Goal: Navigation & Orientation: Find specific page/section

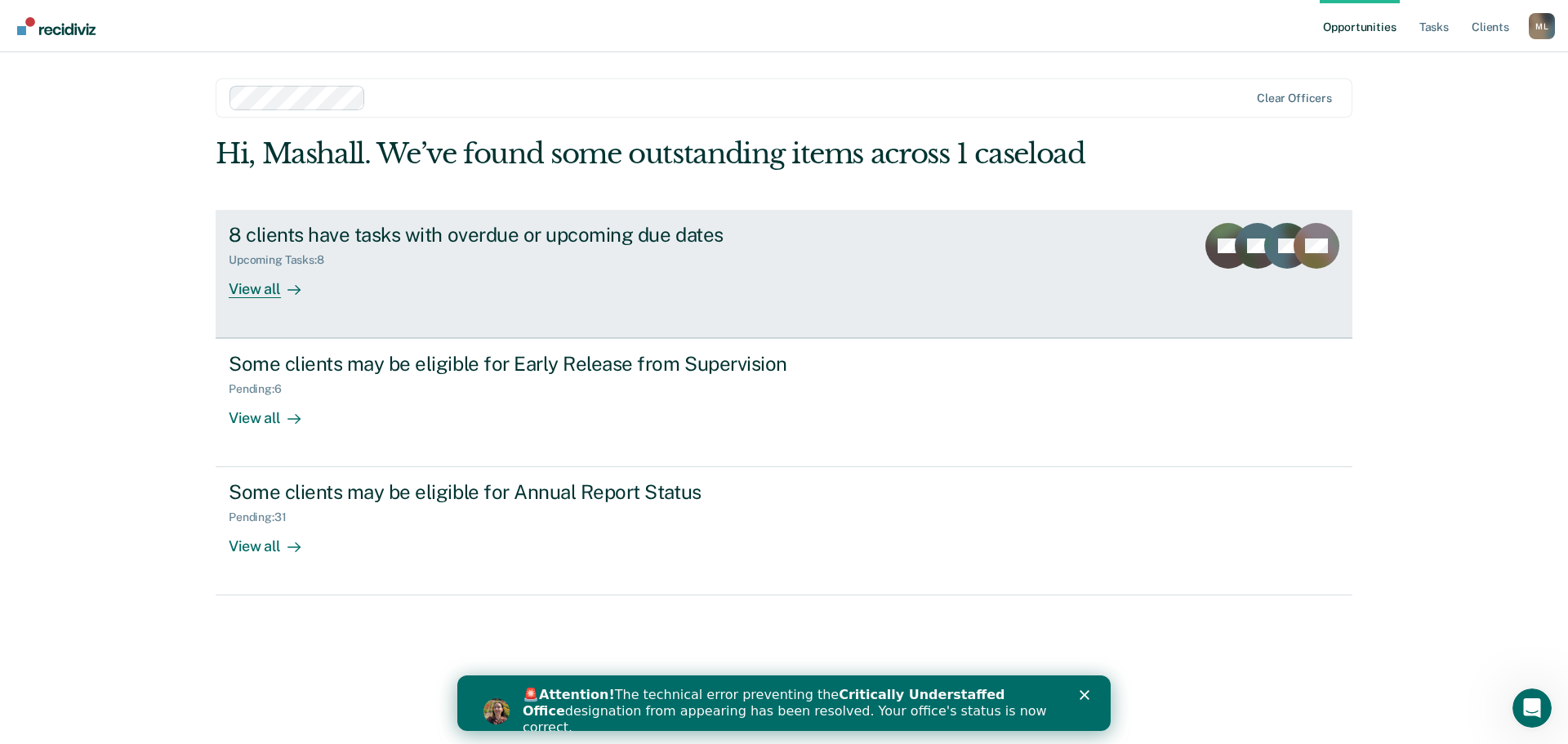
click at [274, 286] on div "View all" at bounding box center [275, 282] width 92 height 32
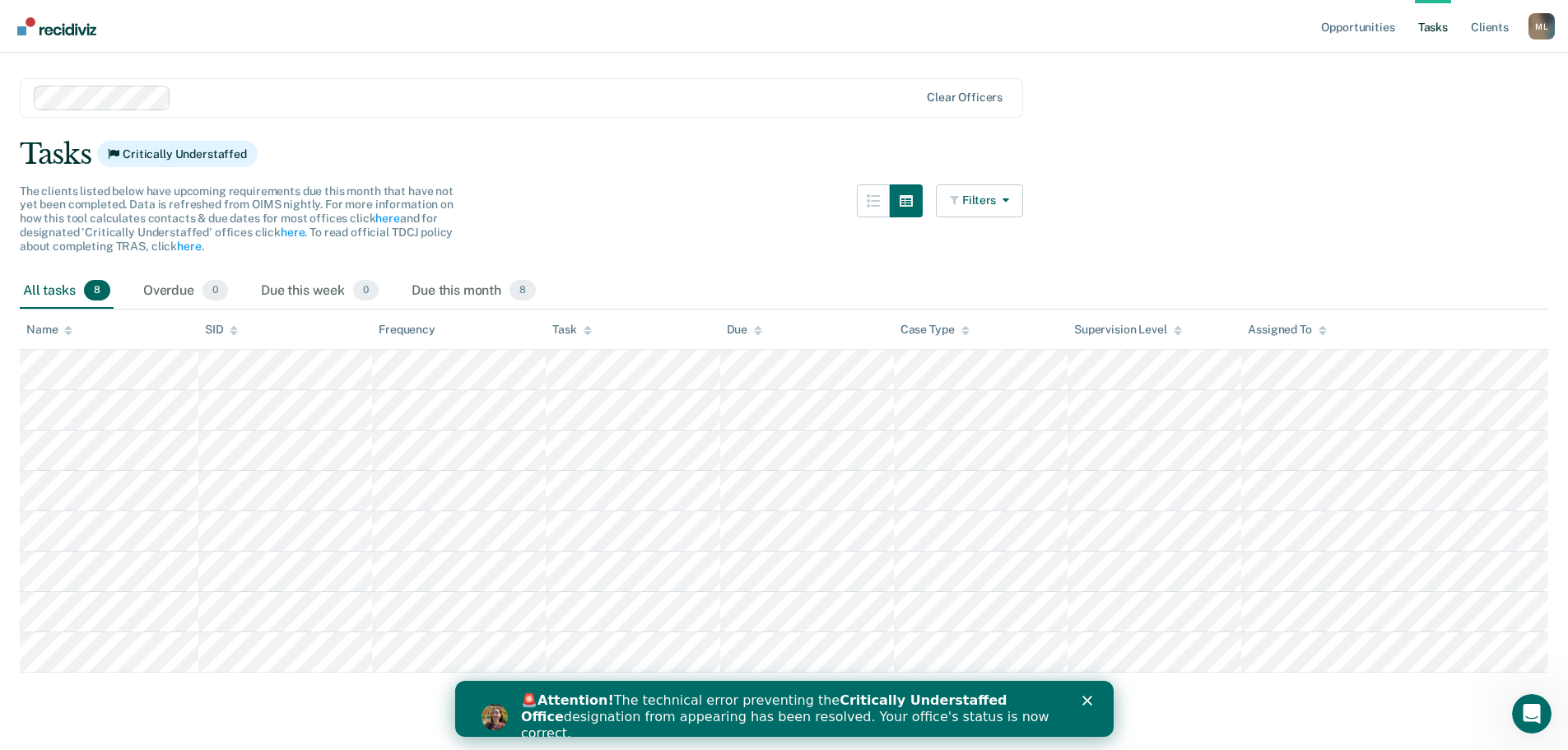
scroll to position [55, 0]
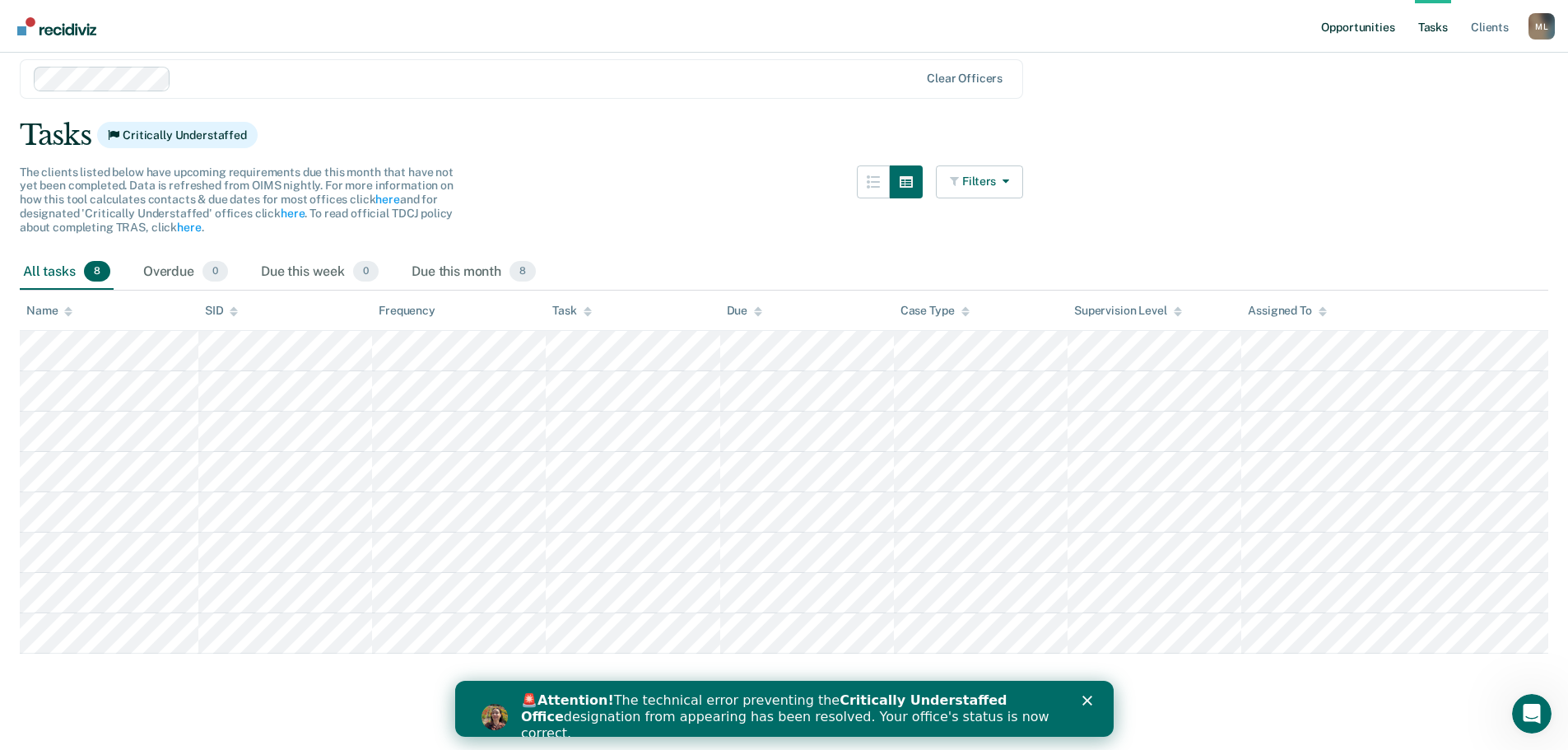
click at [1361, 26] on link "Opportunities" at bounding box center [1357, 26] width 80 height 53
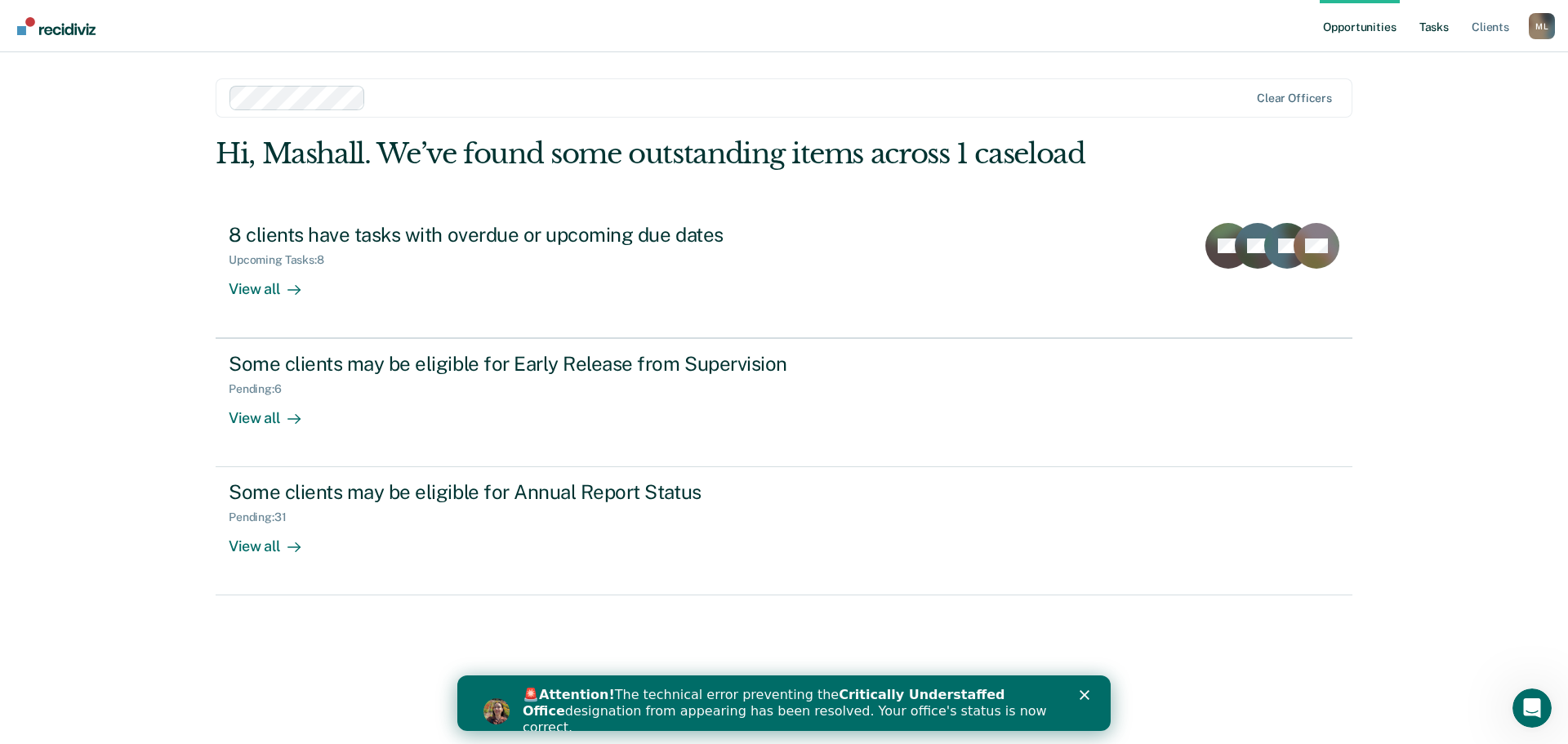
click at [1427, 23] on link "Tasks" at bounding box center [1433, 26] width 36 height 52
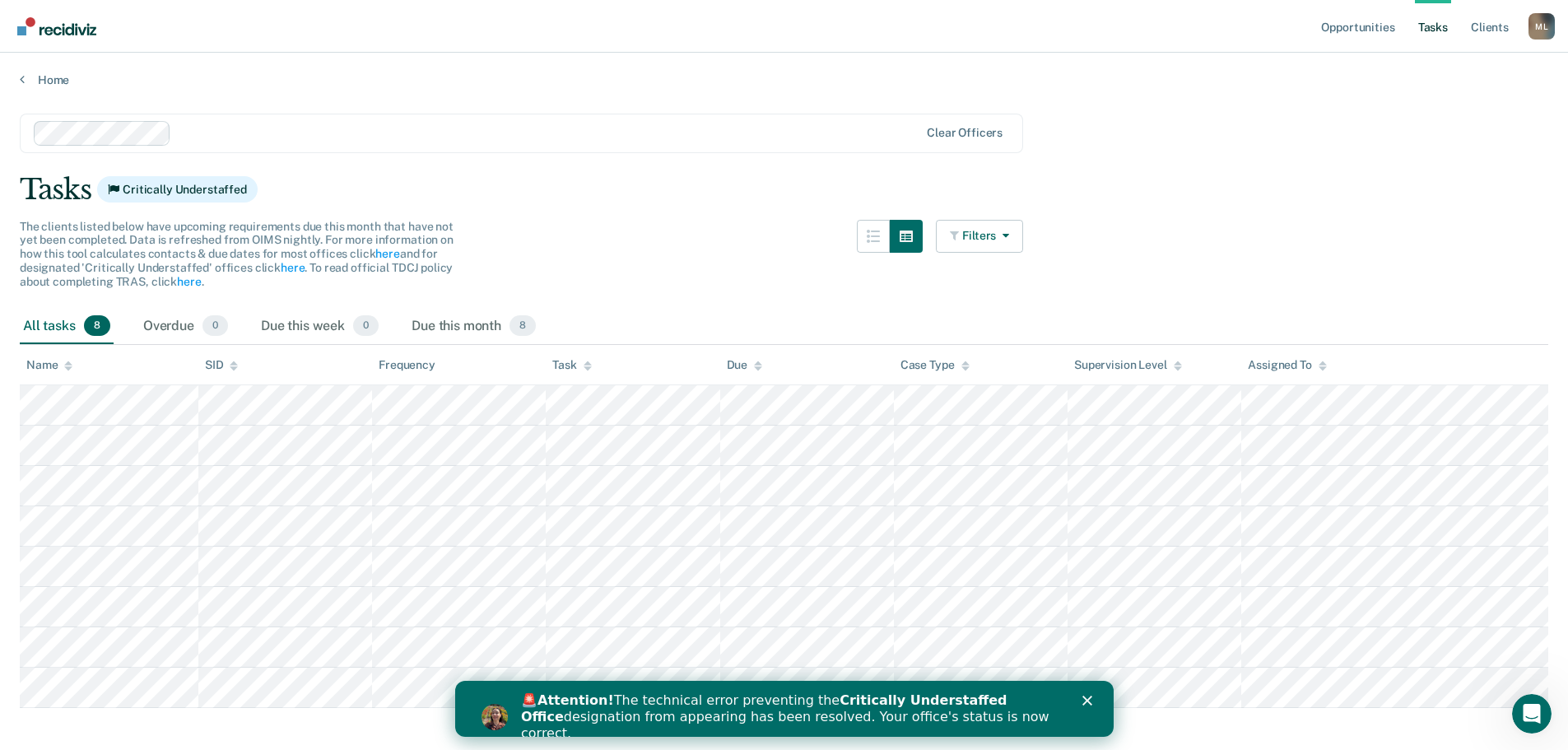
scroll to position [55, 0]
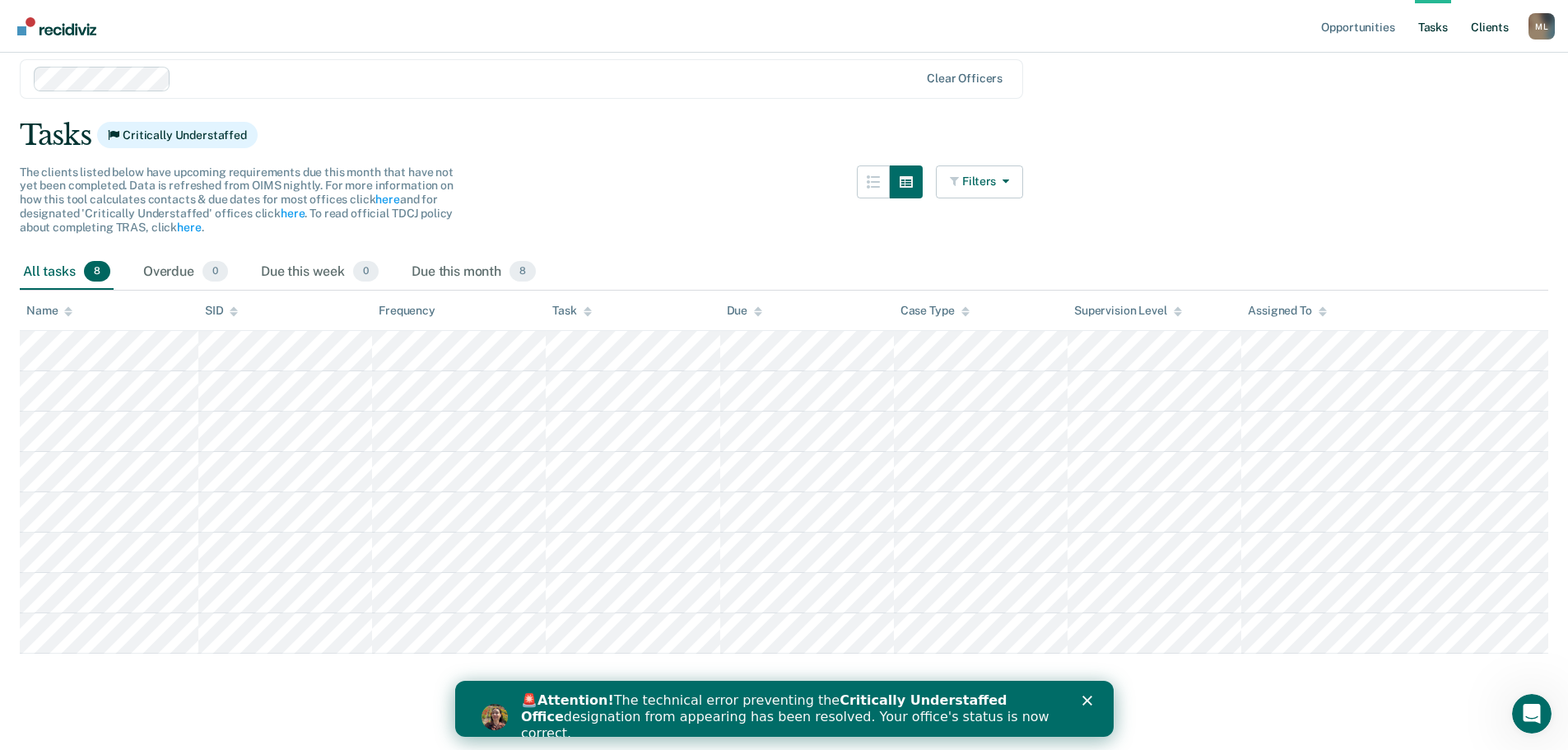
click at [1485, 29] on link "Client s" at bounding box center [1489, 26] width 44 height 53
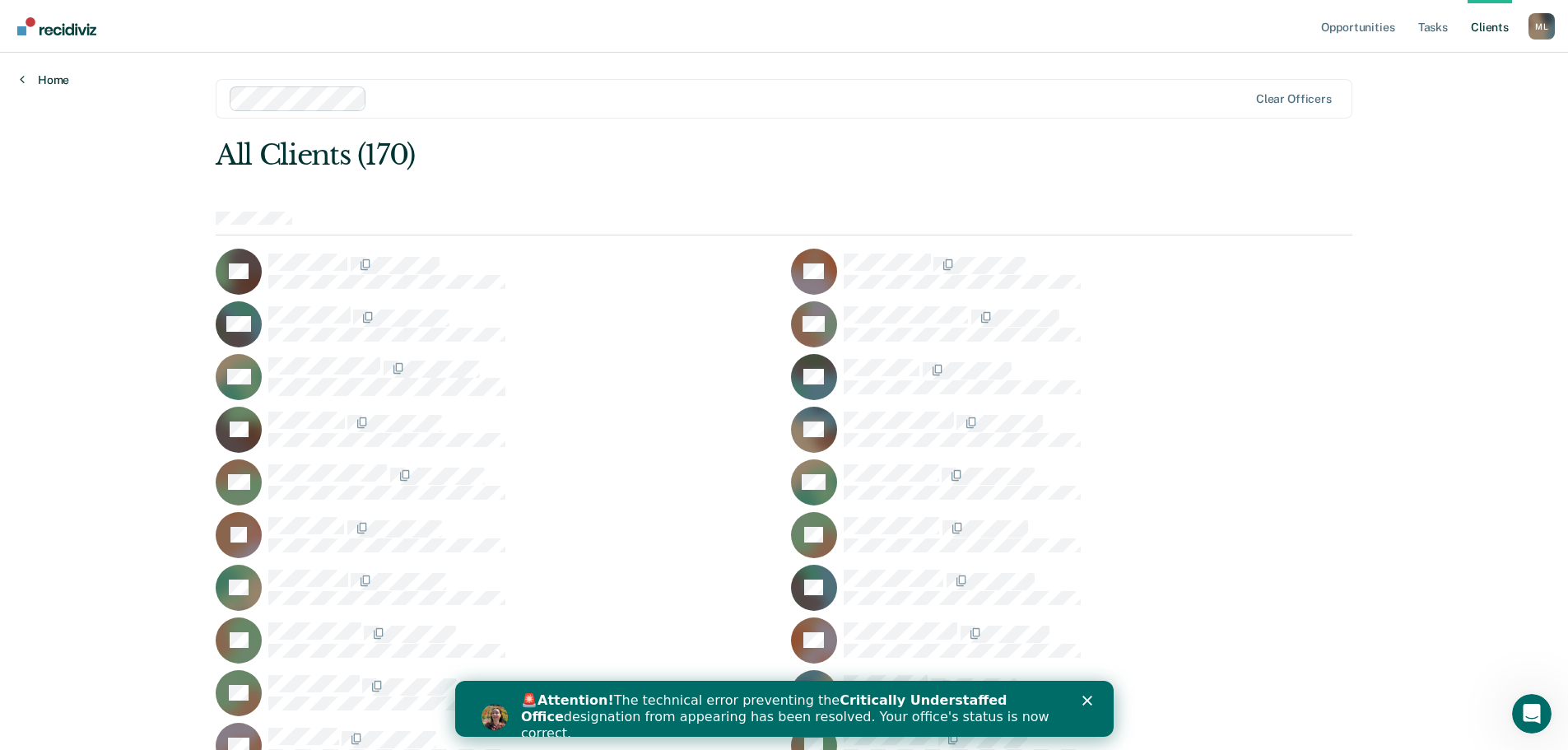
click at [48, 75] on link "Home" at bounding box center [44, 80] width 49 height 15
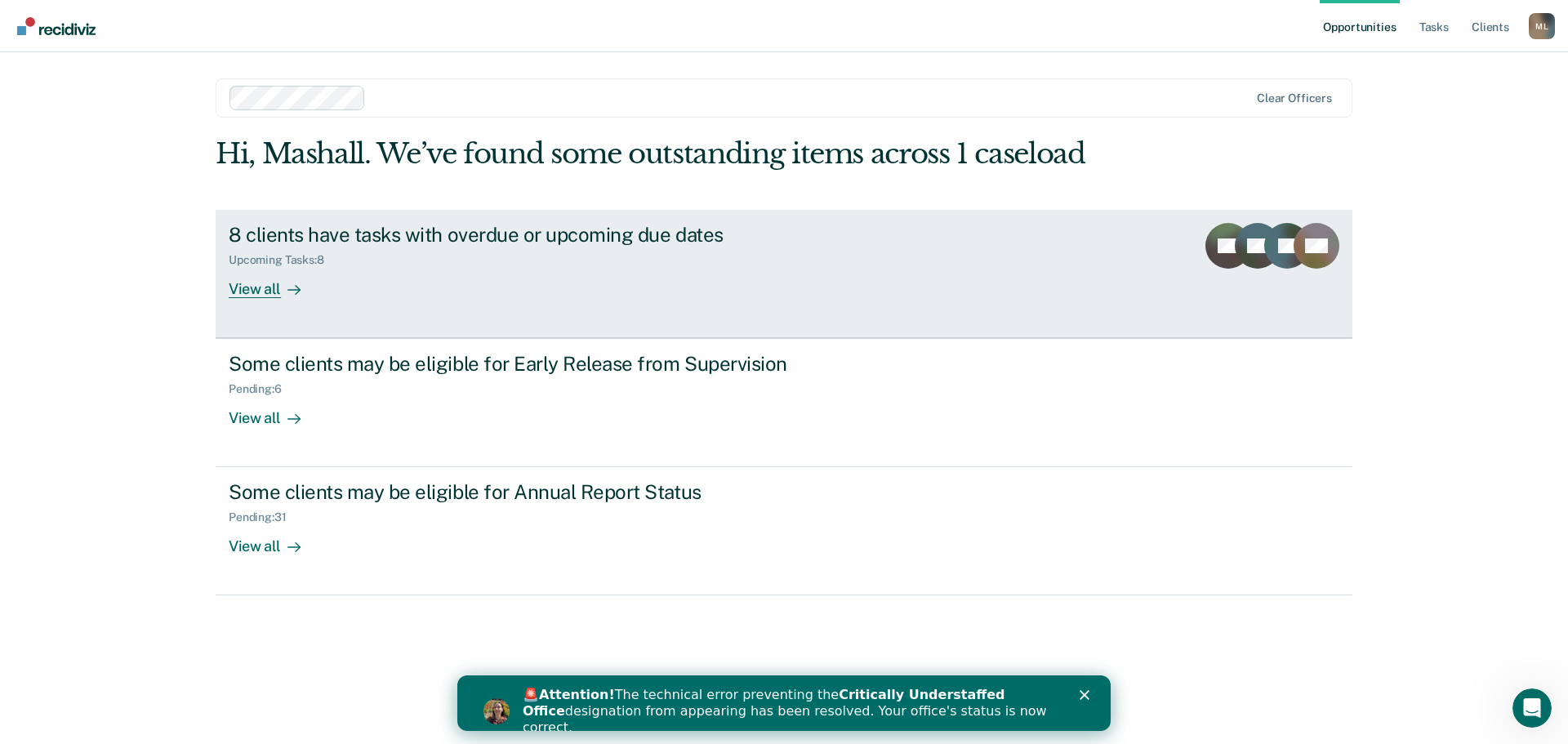
click at [378, 238] on div "8 clients have tasks with overdue or upcoming due dates" at bounding box center [515, 235] width 573 height 23
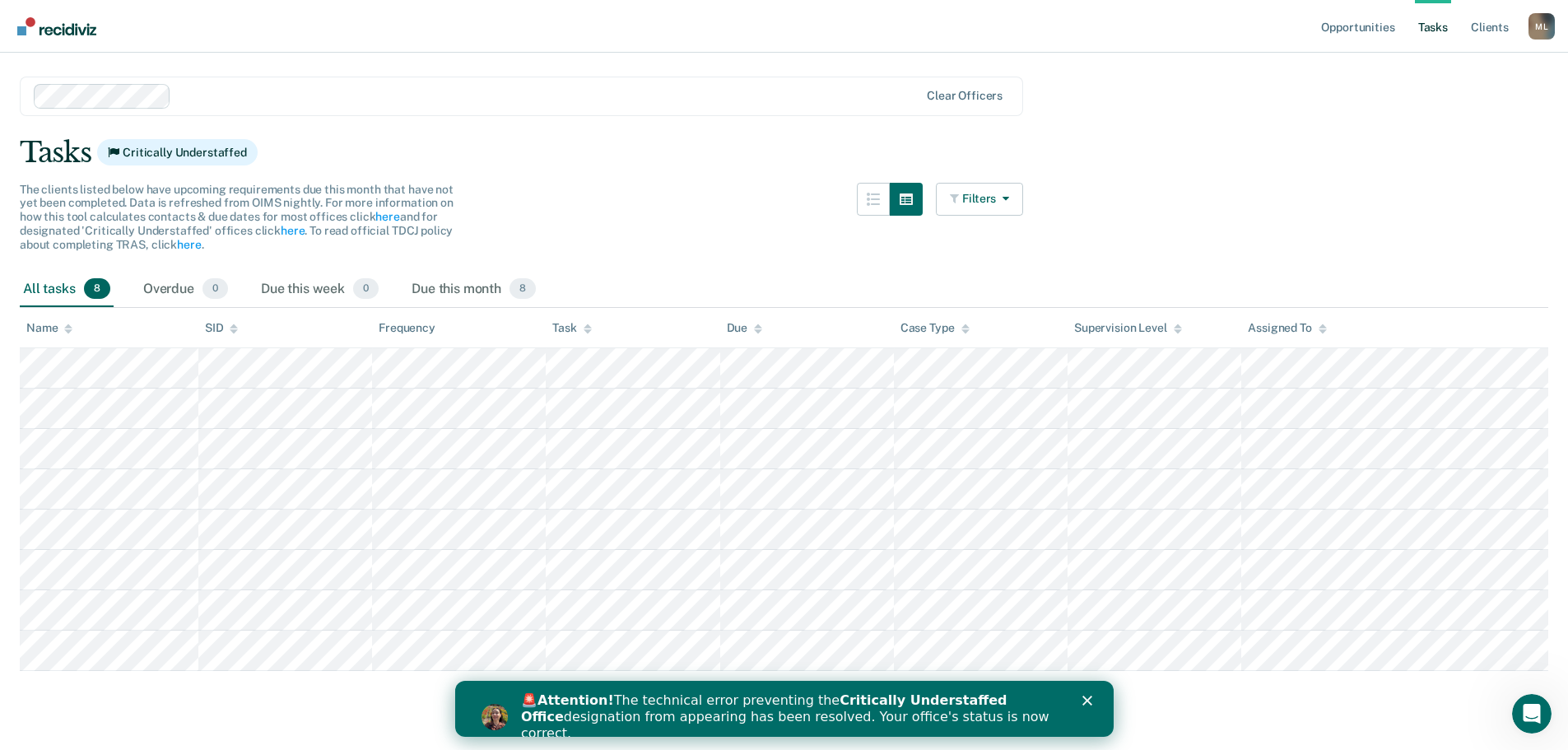
scroll to position [55, 0]
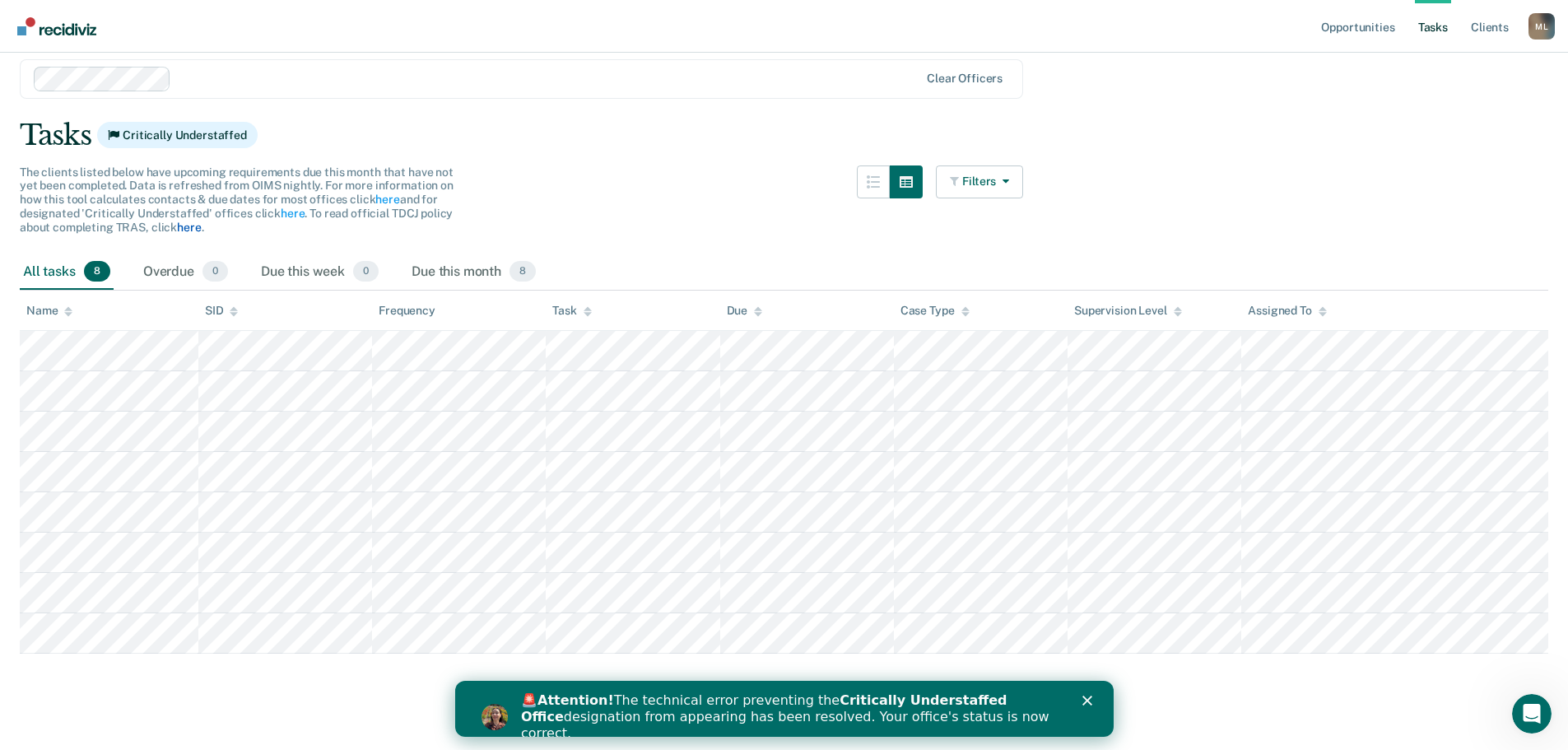
click at [188, 229] on link "here" at bounding box center [188, 227] width 24 height 13
